Goal: Task Accomplishment & Management: Manage account settings

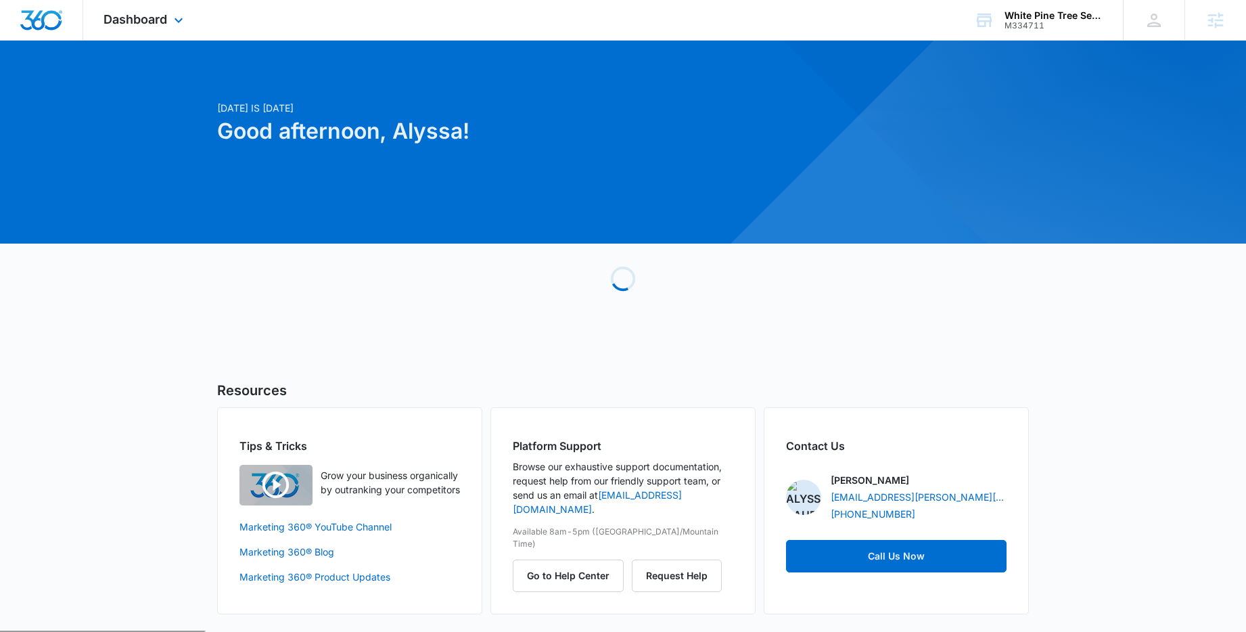
click at [152, 36] on div "Dashboard Apps Reputation Websites Forms CRM Email Social Payments POS Content …" at bounding box center [145, 20] width 124 height 40
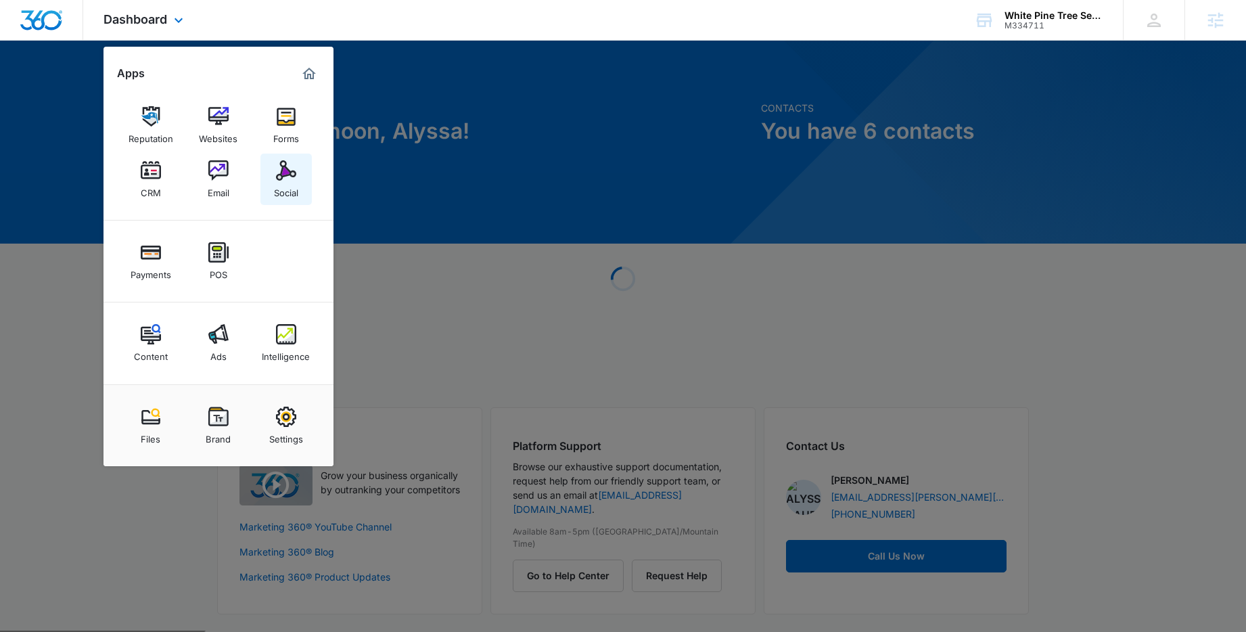
click at [281, 174] on img at bounding box center [286, 170] width 20 height 20
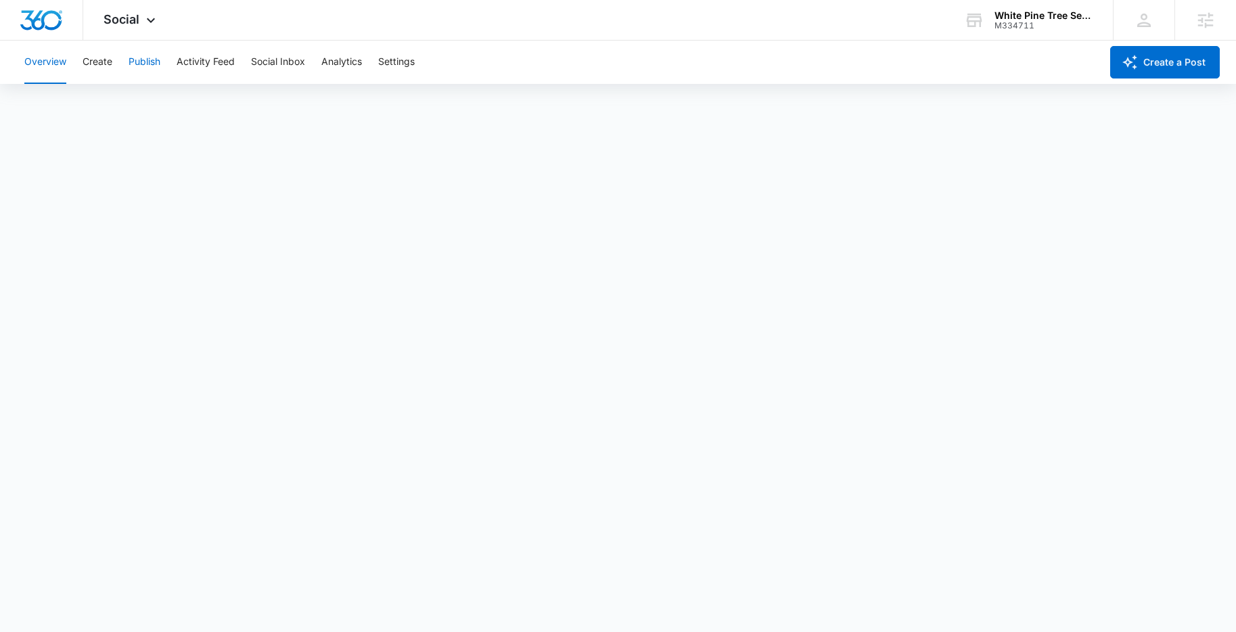
click at [138, 68] on button "Publish" at bounding box center [145, 62] width 32 height 43
click at [352, 62] on button "Analytics" at bounding box center [341, 62] width 41 height 43
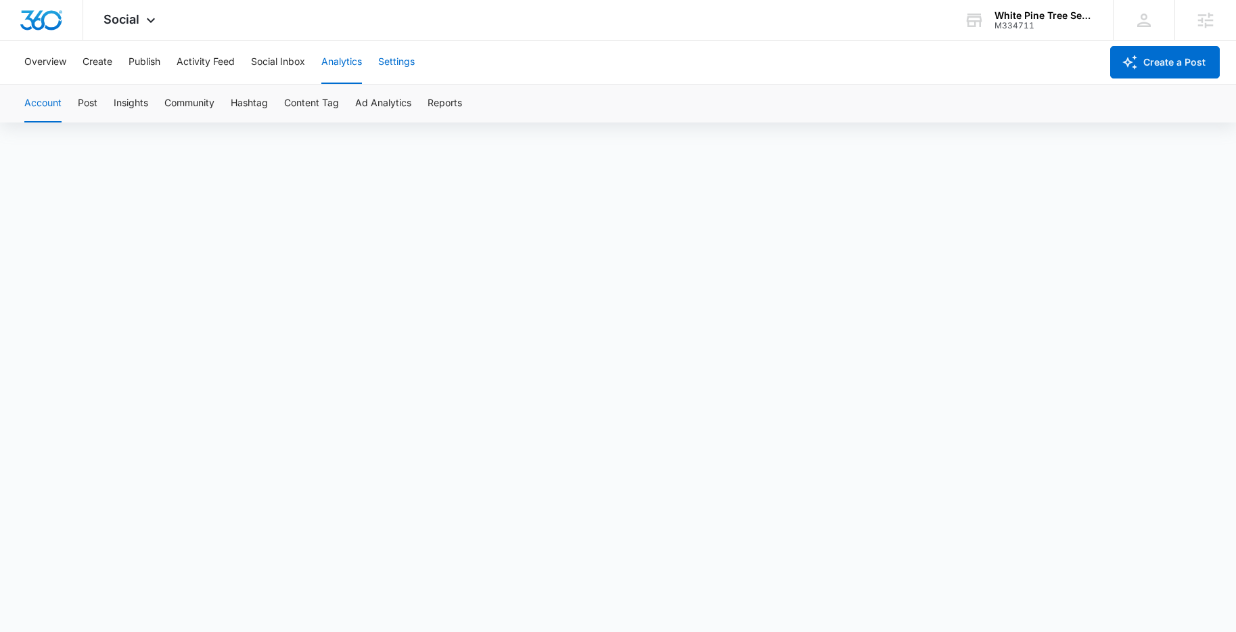
click at [398, 62] on button "Settings" at bounding box center [396, 62] width 37 height 43
click at [133, 24] on span "Social" at bounding box center [121, 19] width 36 height 14
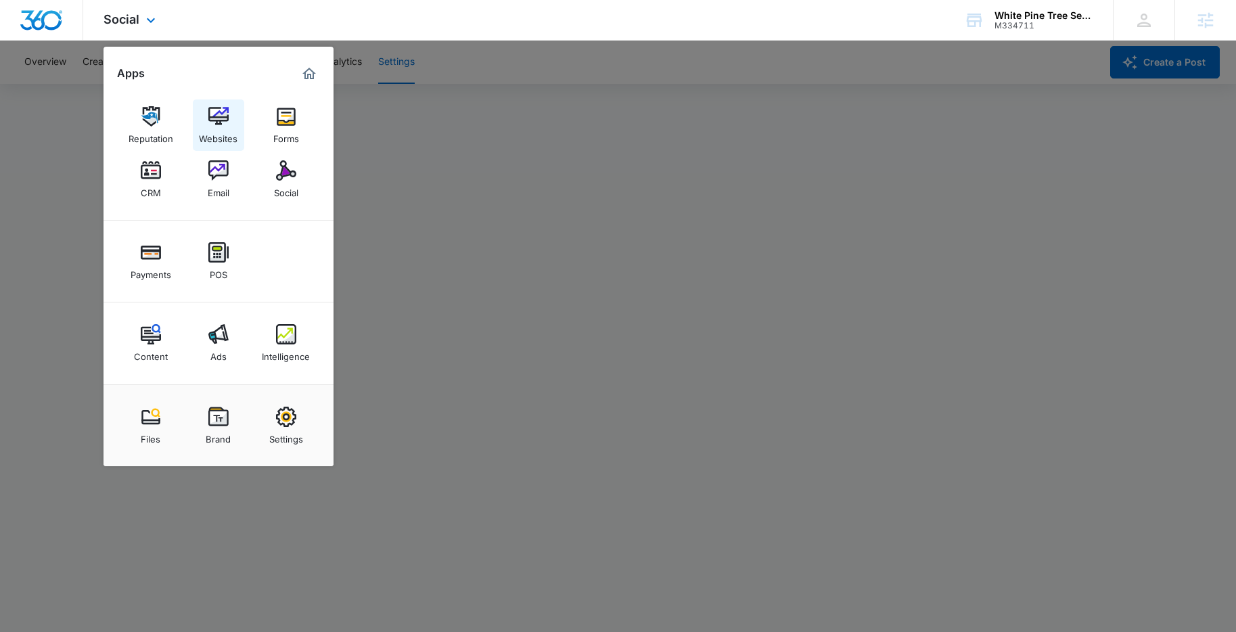
click at [225, 124] on img at bounding box center [218, 116] width 20 height 20
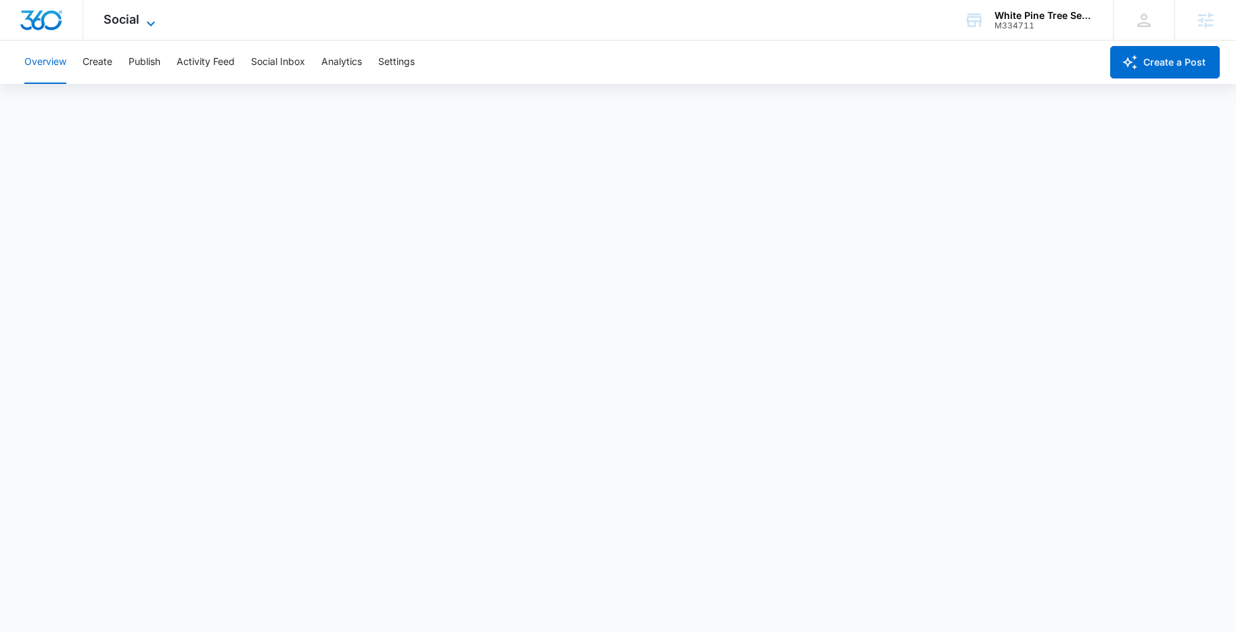
click at [143, 26] on icon at bounding box center [151, 24] width 16 height 16
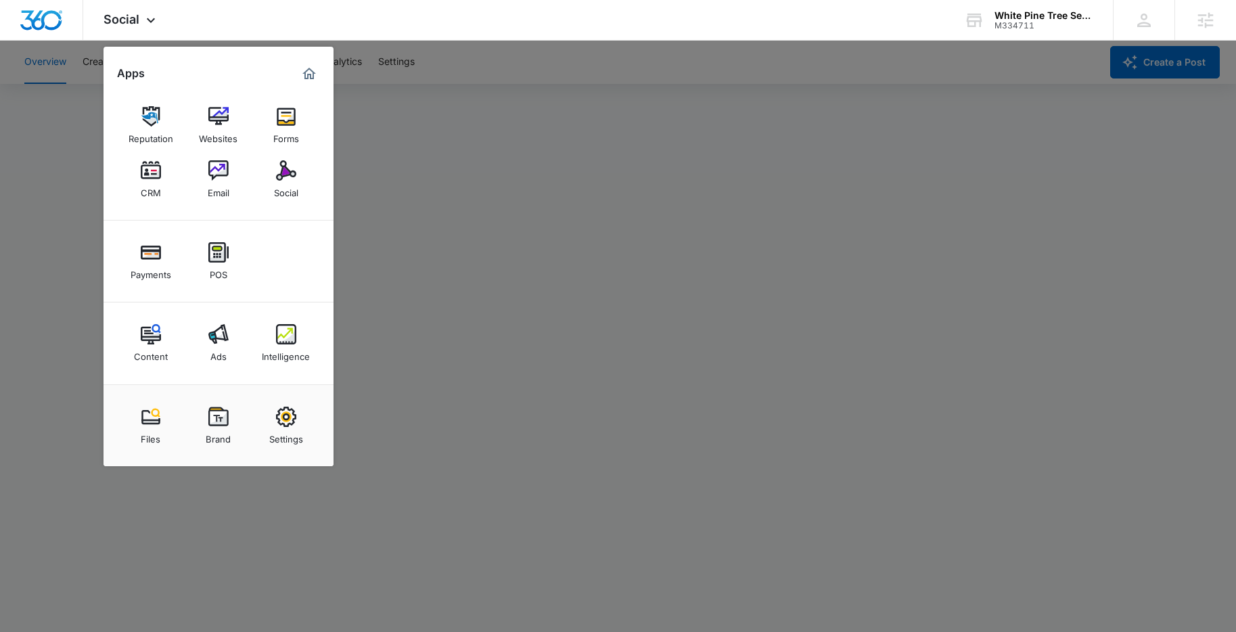
click at [459, 89] on div at bounding box center [618, 316] width 1236 height 632
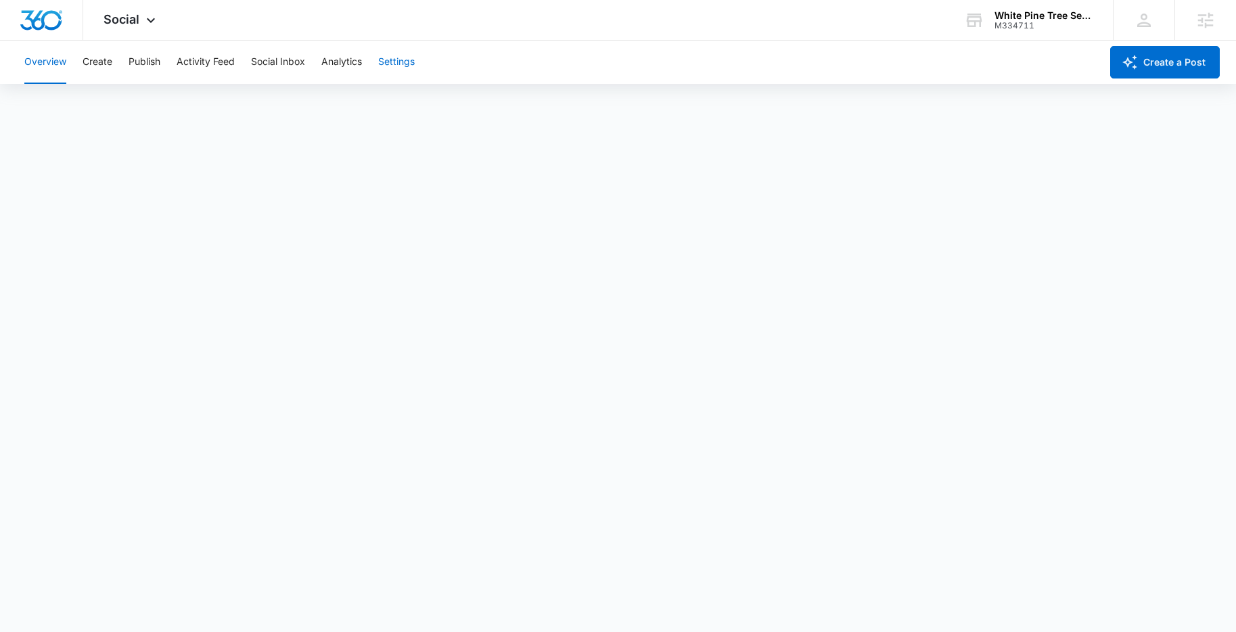
click at [397, 63] on button "Settings" at bounding box center [396, 62] width 37 height 43
click at [101, 66] on button "Create" at bounding box center [98, 62] width 30 height 43
click at [380, 66] on div "Overview Create Publish Activity Feed Social Inbox Analytics Settings" at bounding box center [558, 62] width 1084 height 43
click at [383, 68] on button "Settings" at bounding box center [396, 62] width 37 height 43
click at [406, 80] on button "Settings" at bounding box center [396, 62] width 37 height 43
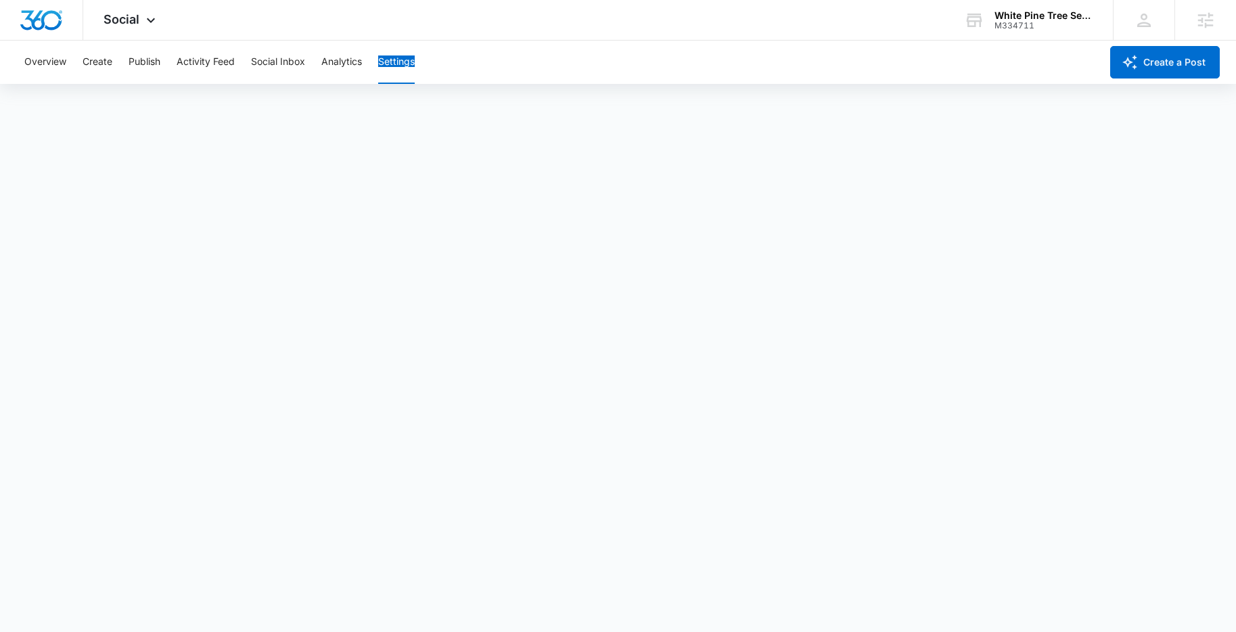
click at [427, 64] on div "Overview Create Publish Activity Feed Social Inbox Analytics Settings" at bounding box center [558, 62] width 1084 height 43
click at [99, 59] on button "Create" at bounding box center [98, 62] width 30 height 43
click at [152, 54] on button "Publish" at bounding box center [145, 62] width 32 height 43
click at [131, 23] on span "Social" at bounding box center [121, 19] width 36 height 14
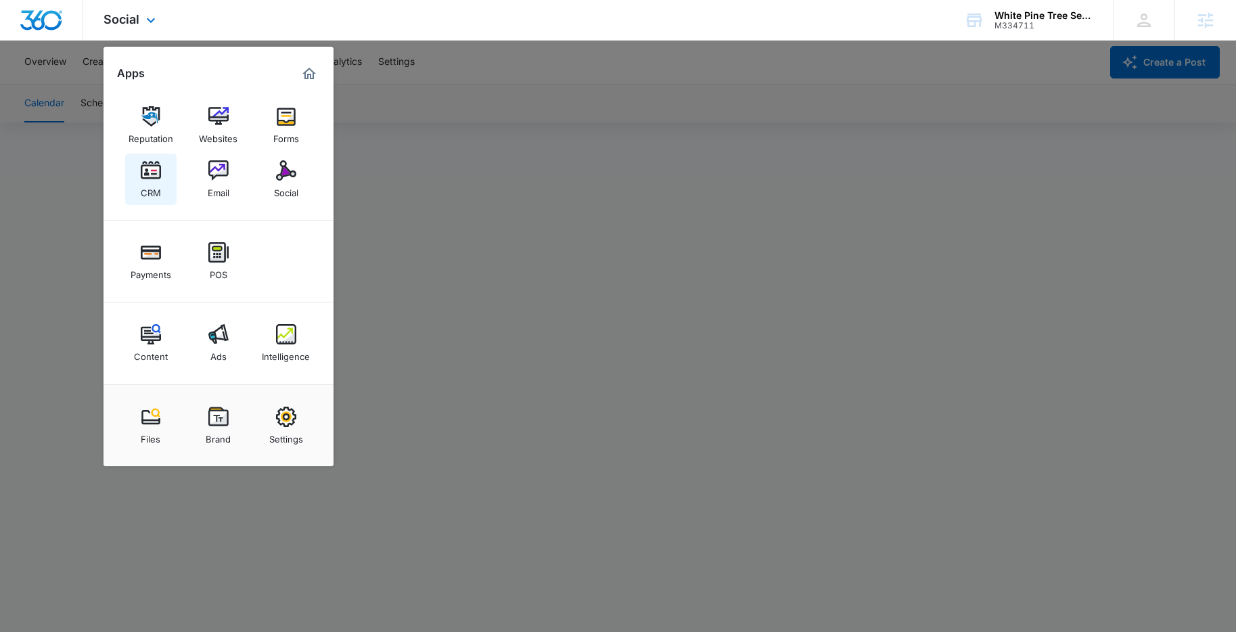
click at [165, 174] on link "CRM" at bounding box center [150, 179] width 51 height 51
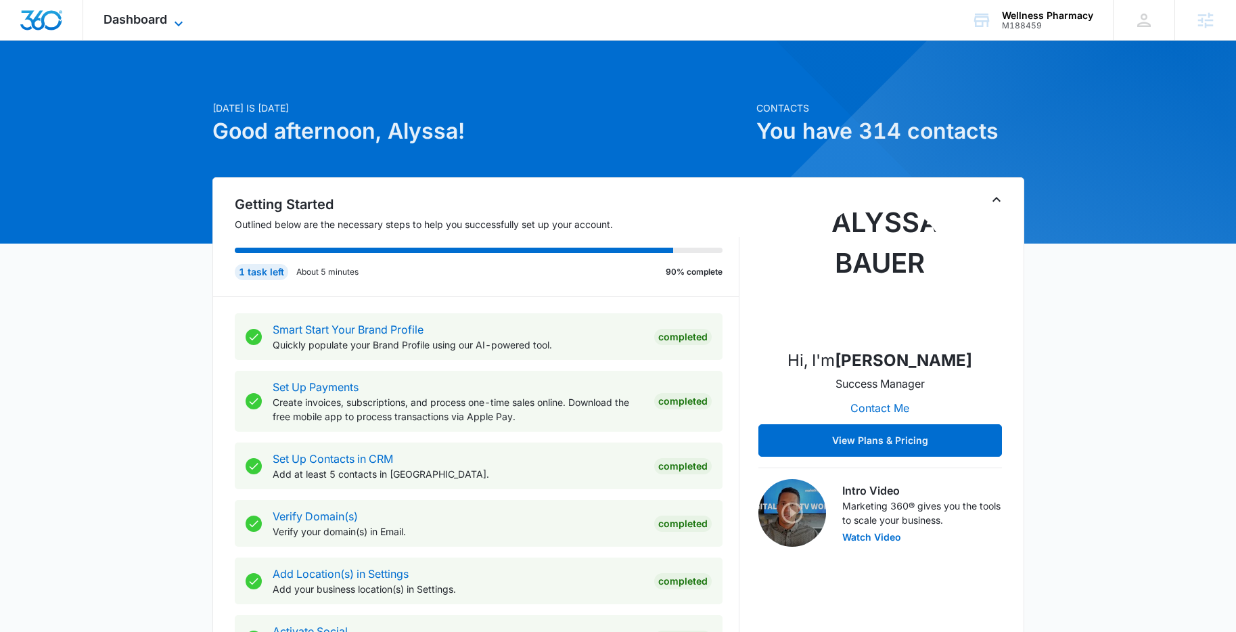
click at [147, 19] on span "Dashboard" at bounding box center [135, 19] width 64 height 14
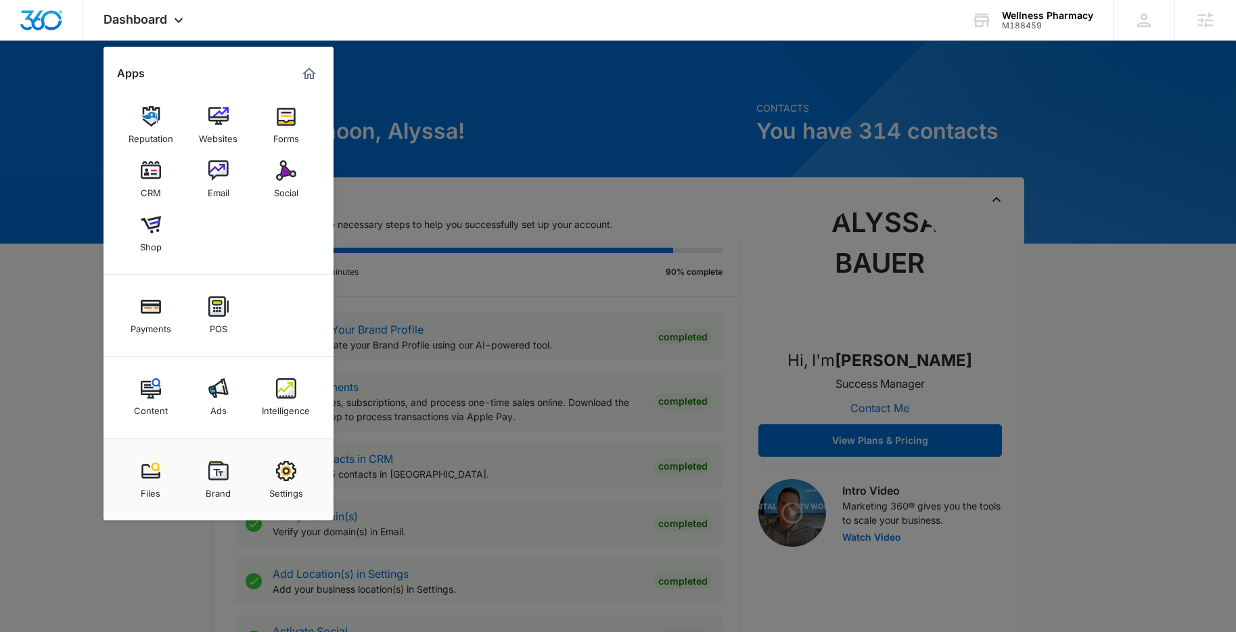
click at [209, 384] on img at bounding box center [218, 388] width 20 height 20
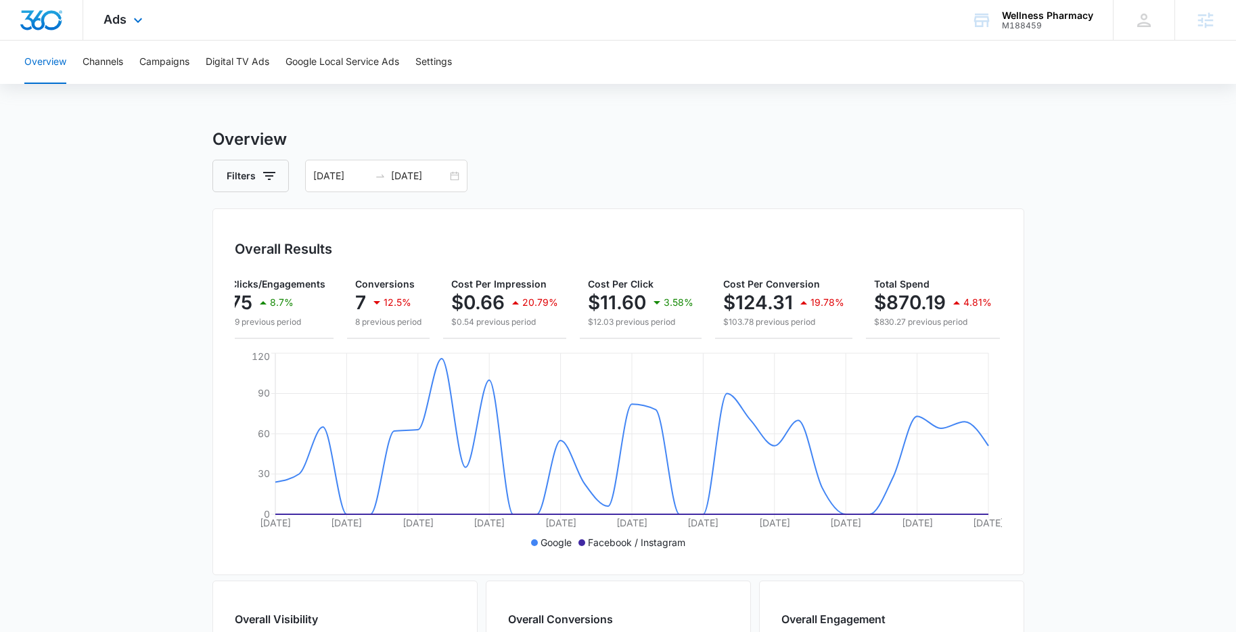
click at [149, 14] on div "Ads Apps Reputation Websites Forms CRM Email Social Shop Payments POS Content A…" at bounding box center [124, 20] width 83 height 40
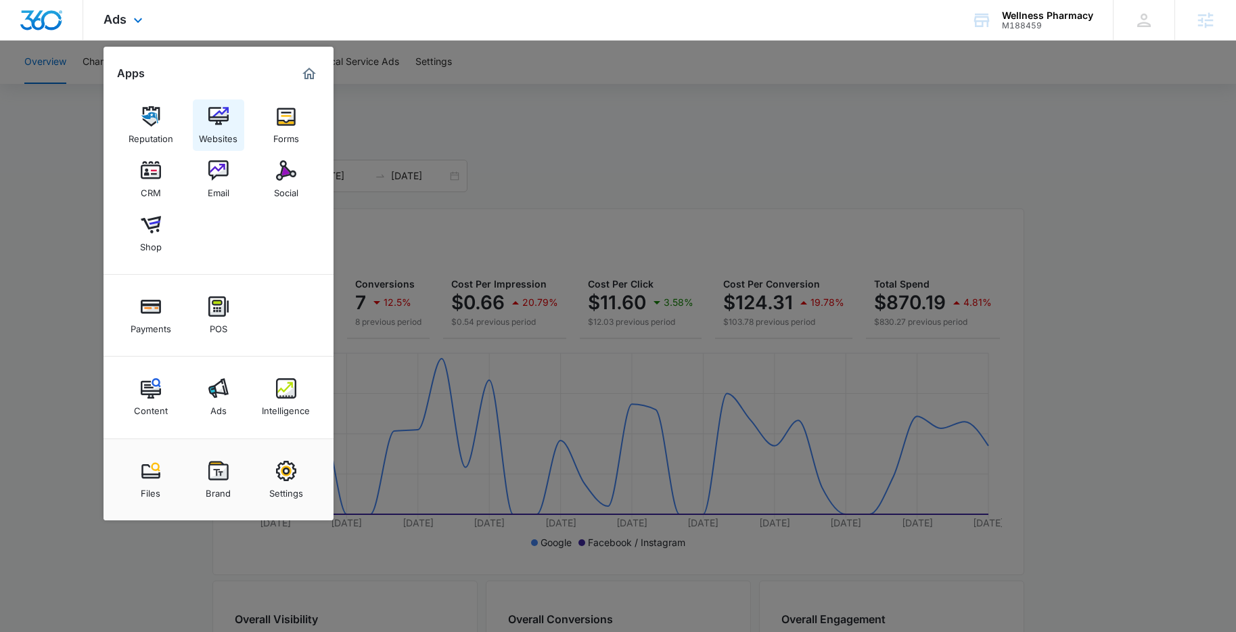
click at [215, 124] on img at bounding box center [218, 116] width 20 height 20
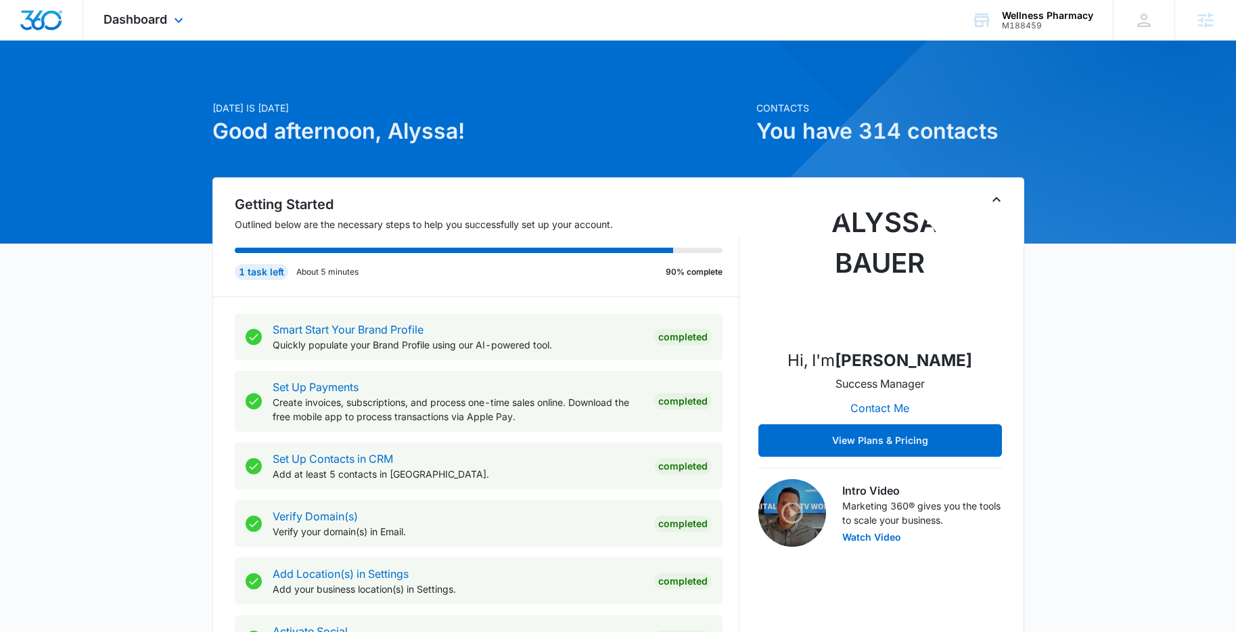
click at [167, 30] on div "Dashboard Apps Reputation Websites Forms CRM Email Social Shop Payments POS Con…" at bounding box center [145, 20] width 124 height 40
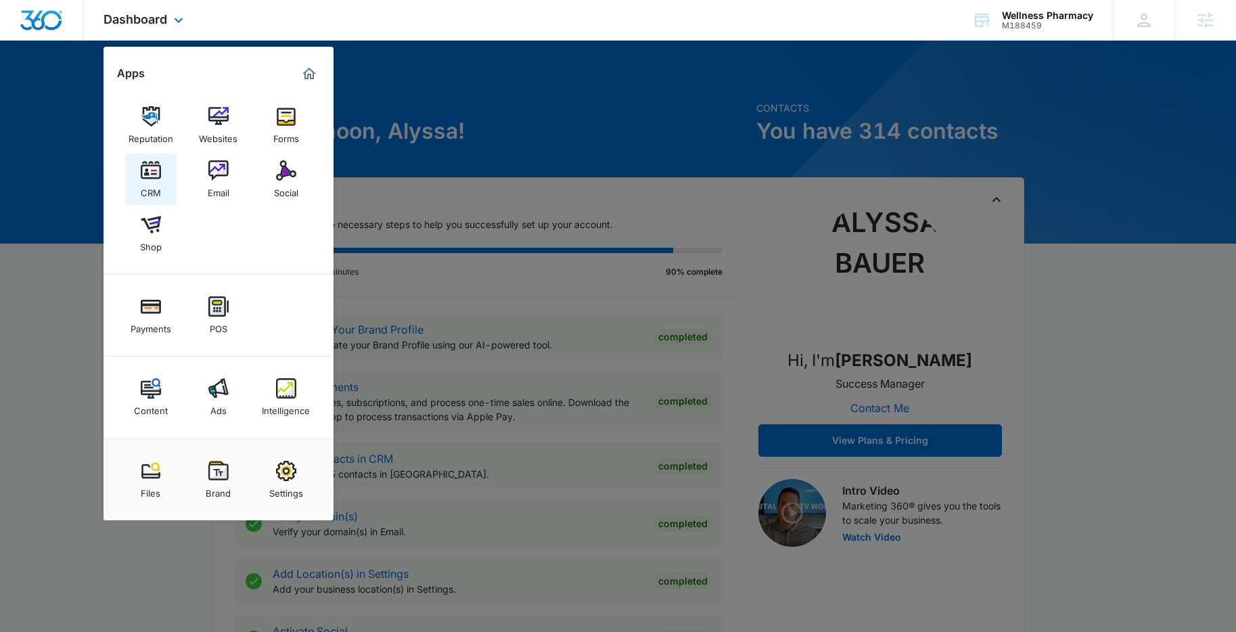
click at [156, 177] on img at bounding box center [151, 170] width 20 height 20
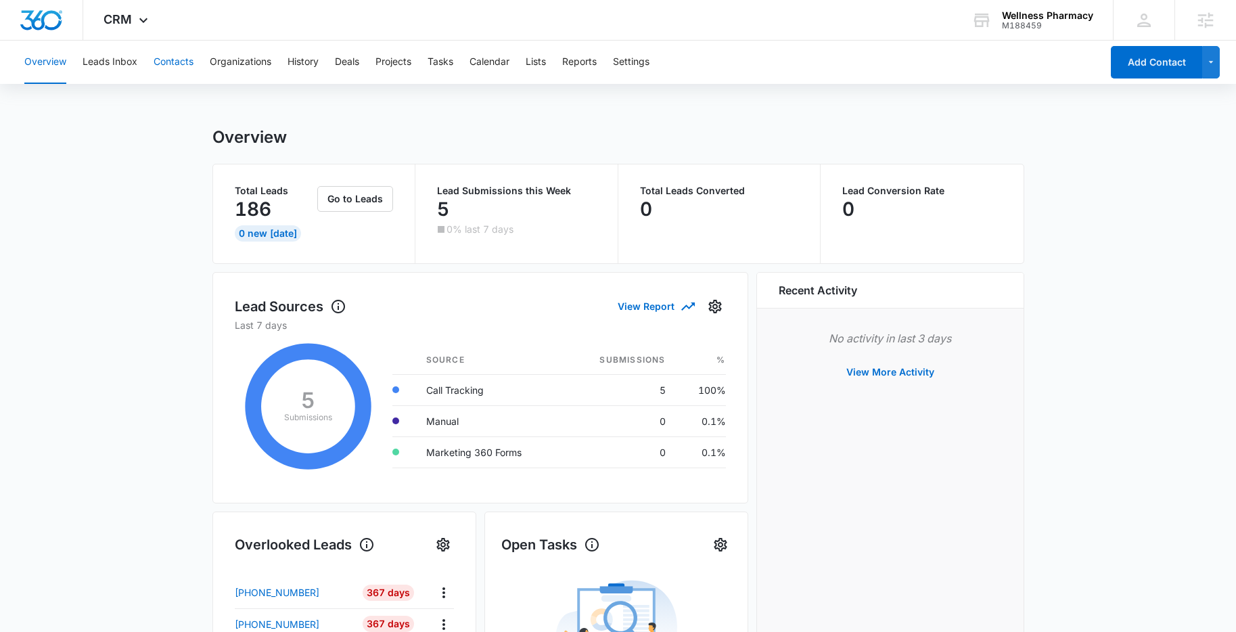
click at [180, 70] on button "Contacts" at bounding box center [174, 62] width 40 height 43
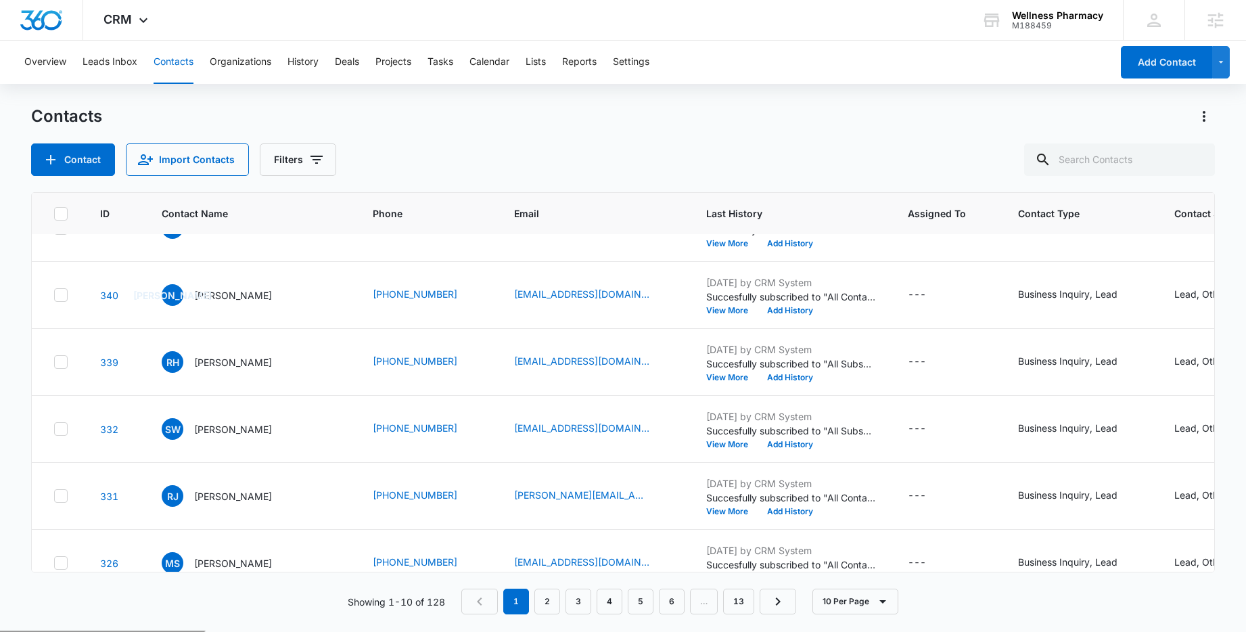
scroll to position [417, 0]
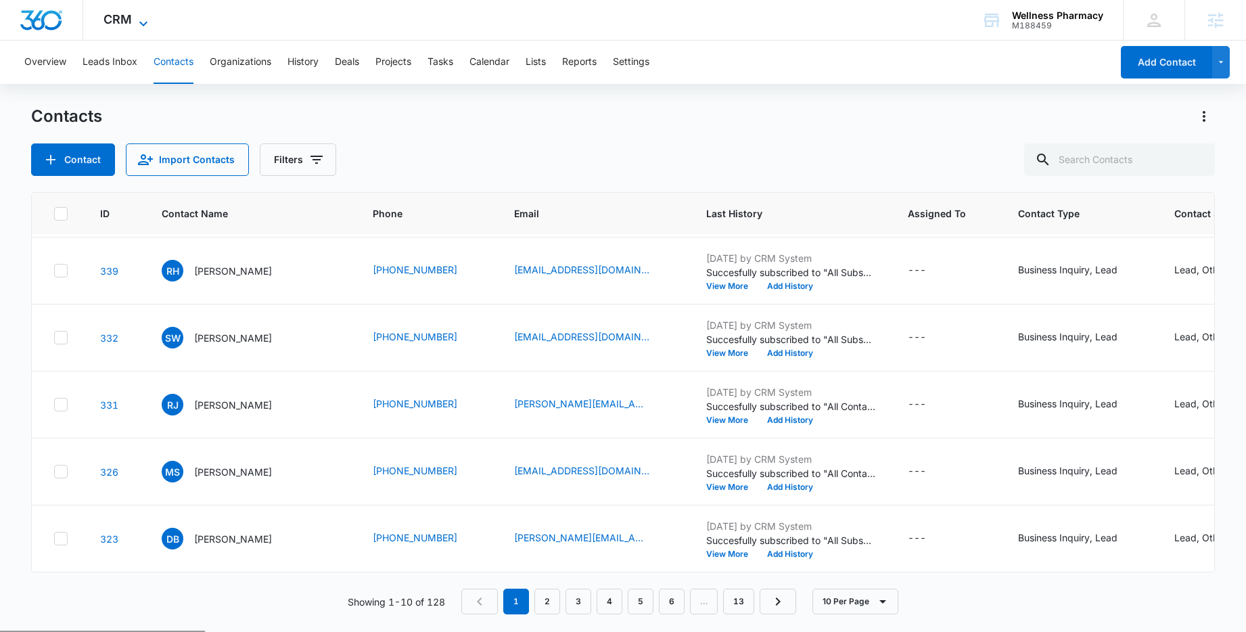
click at [126, 23] on span "CRM" at bounding box center [117, 19] width 28 height 14
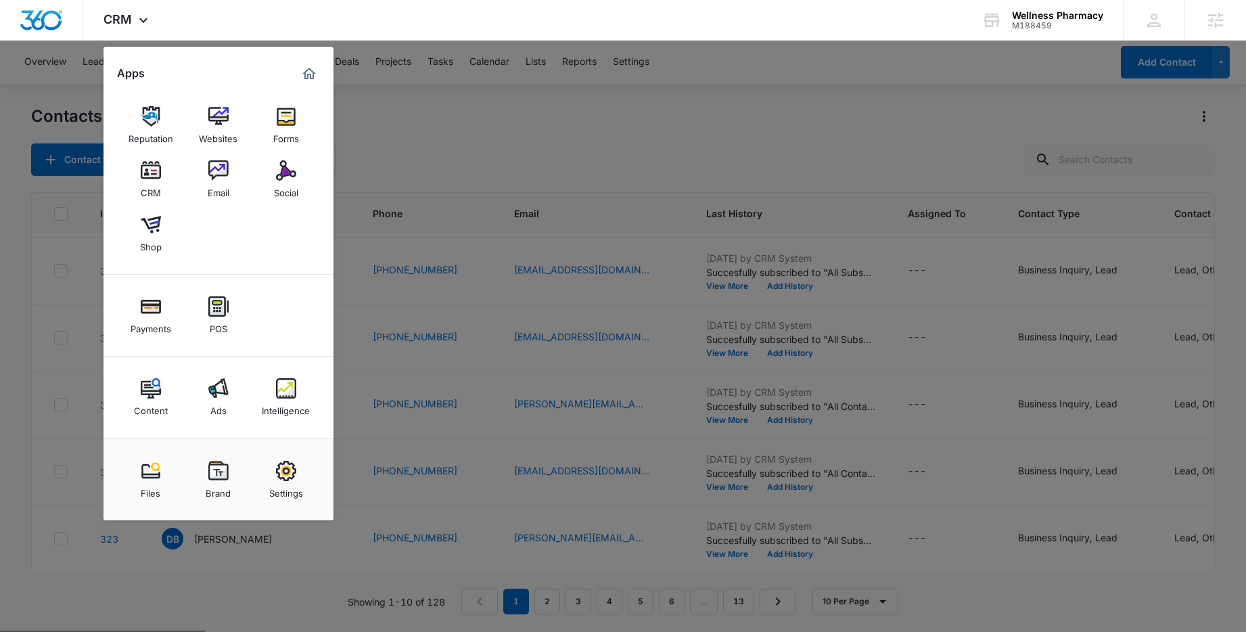
click at [233, 177] on link "Email" at bounding box center [218, 179] width 51 height 51
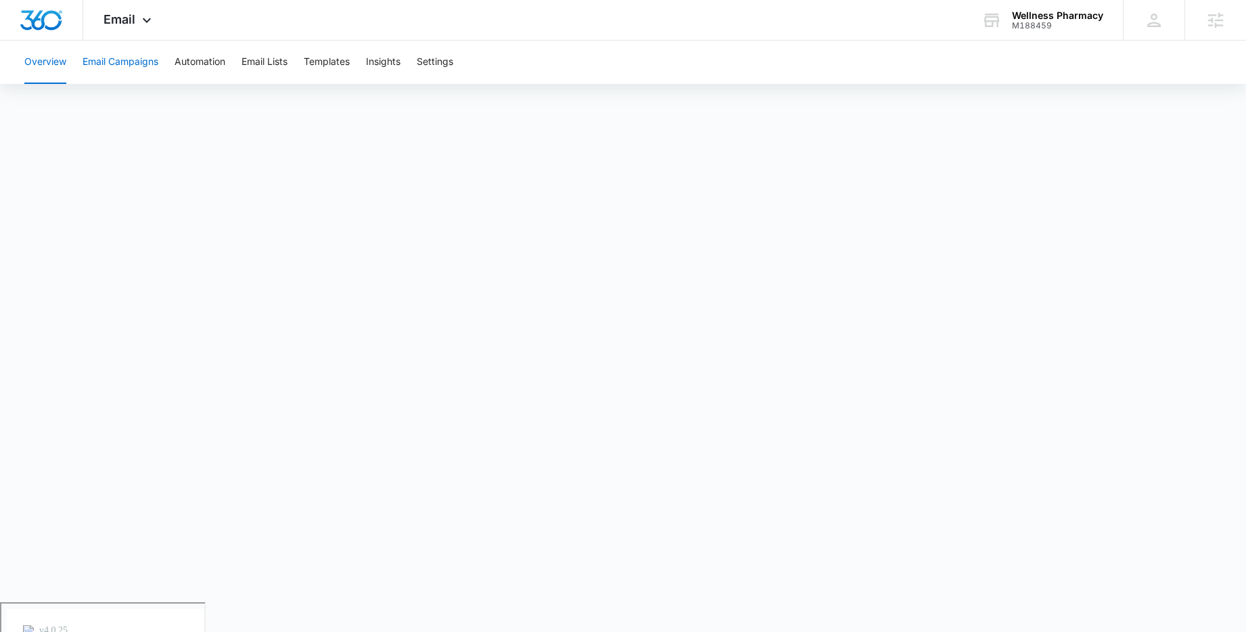
click at [142, 67] on button "Email Campaigns" at bounding box center [121, 62] width 76 height 43
click at [354, 60] on div "Overview Email Campaigns Automation Email Lists Templates Insights Settings" at bounding box center [622, 62] width 1213 height 43
click at [348, 62] on button "Templates" at bounding box center [327, 62] width 46 height 43
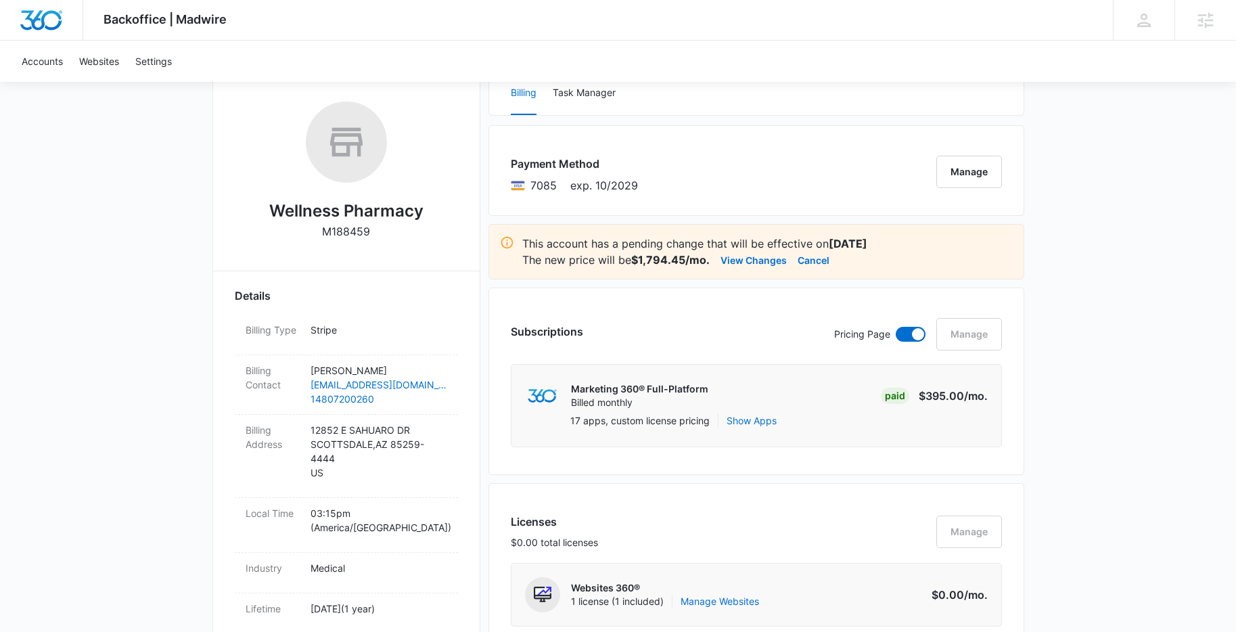
scroll to position [202, 0]
click at [754, 263] on button "View Changes" at bounding box center [753, 258] width 66 height 16
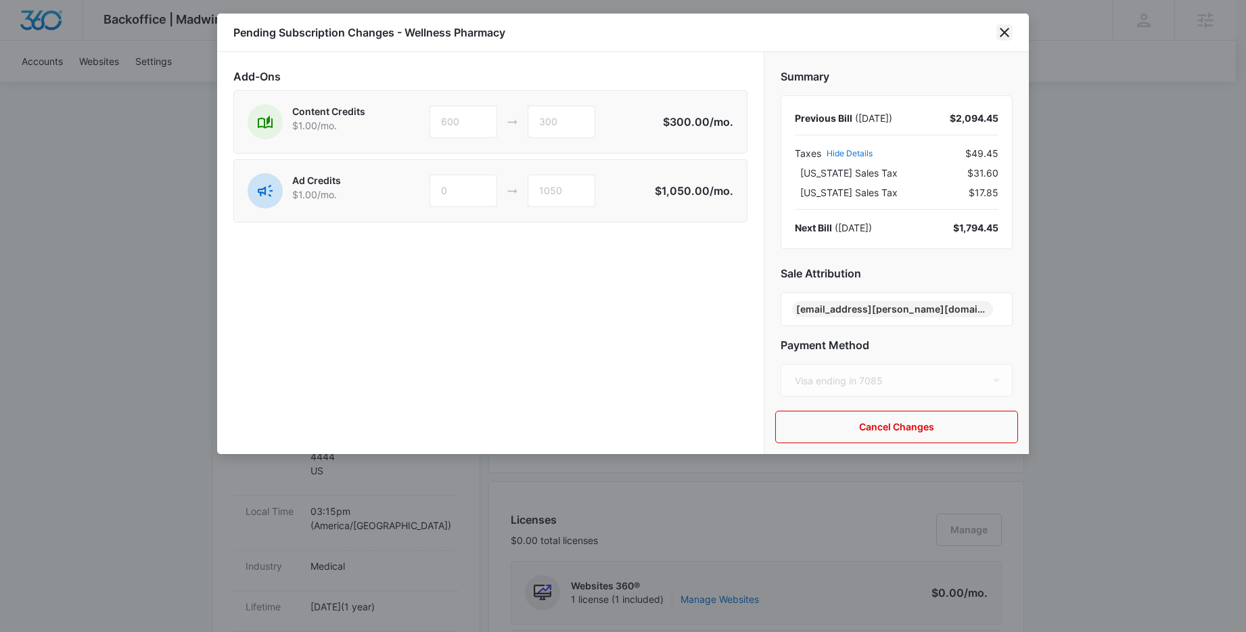
click at [1006, 32] on icon "close" at bounding box center [1004, 32] width 9 height 9
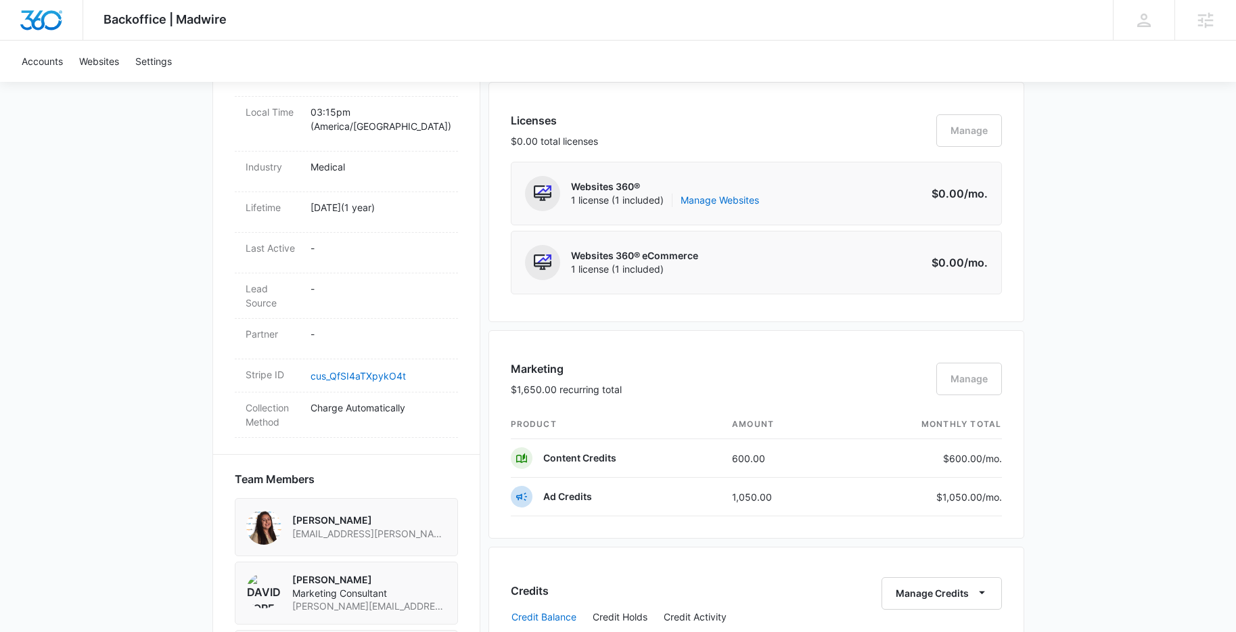
scroll to position [601, 0]
